Goal: Find specific page/section: Find specific page/section

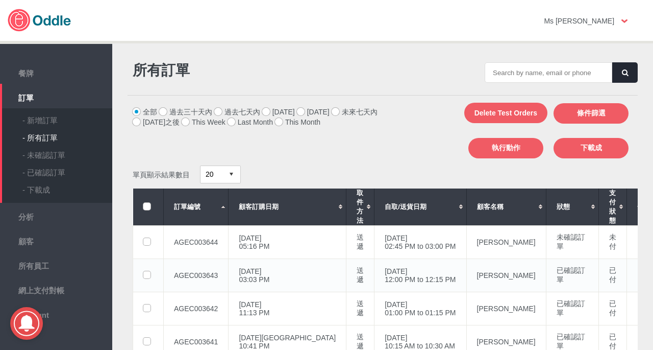
click at [200, 284] on td "AGEC003643" at bounding box center [196, 274] width 65 height 33
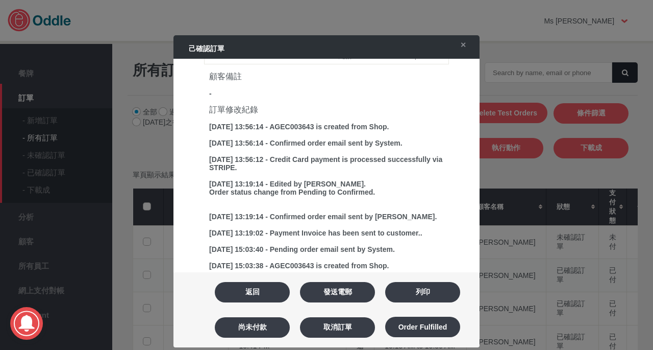
scroll to position [498, 0]
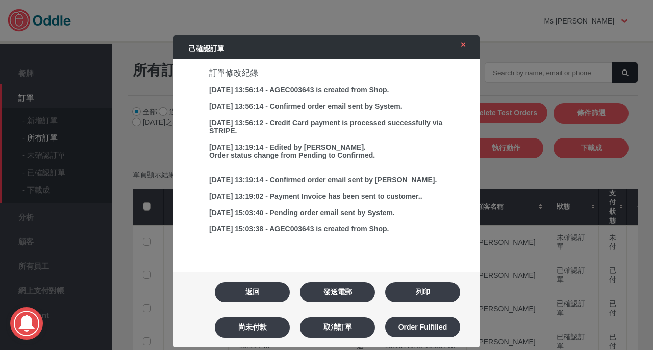
click at [461, 48] on link "✕" at bounding box center [460, 45] width 21 height 18
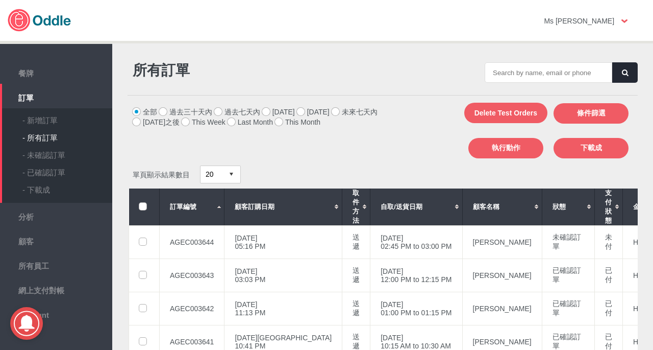
scroll to position [0, 0]
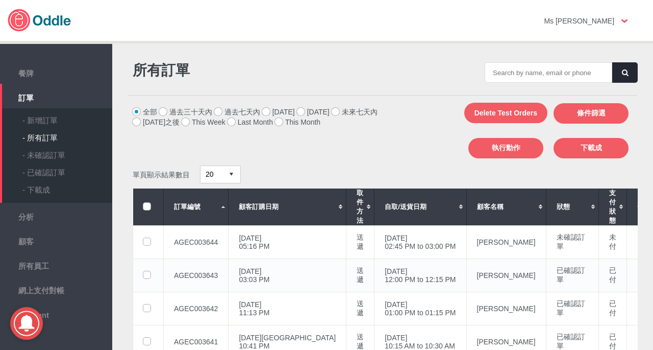
click at [202, 285] on td "AGEC003643" at bounding box center [196, 274] width 65 height 33
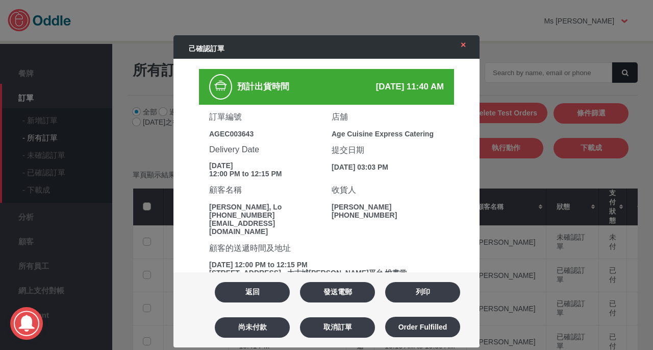
click at [465, 44] on link "✕" at bounding box center [460, 45] width 21 height 18
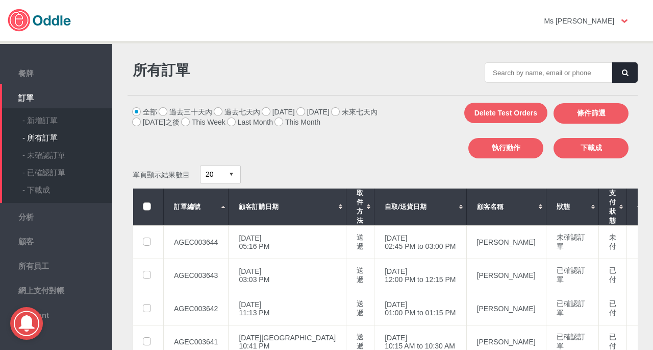
scroll to position [15, 0]
click at [67, 290] on span "網上支付對帳" at bounding box center [56, 287] width 102 height 12
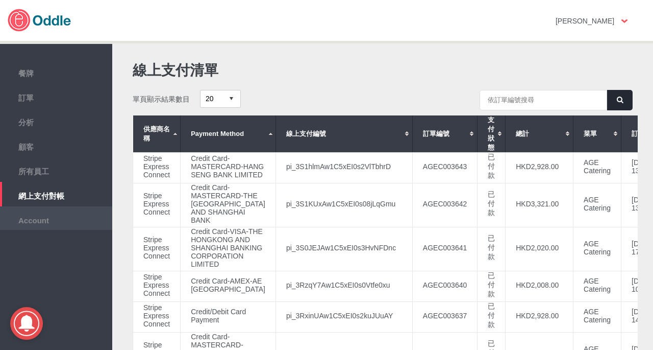
click at [51, 225] on span "Account" at bounding box center [56, 218] width 102 height 11
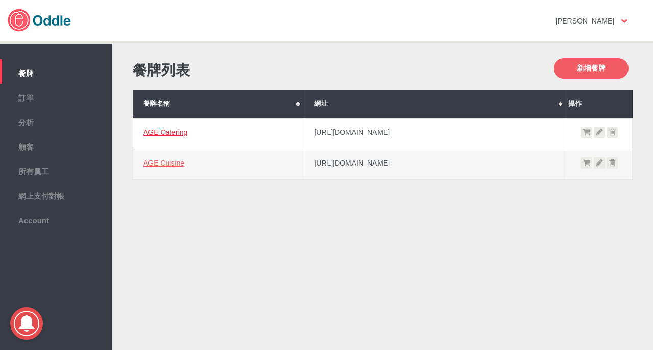
click at [167, 136] on link "AGE Catering" at bounding box center [165, 132] width 44 height 8
